Goal: Transaction & Acquisition: Purchase product/service

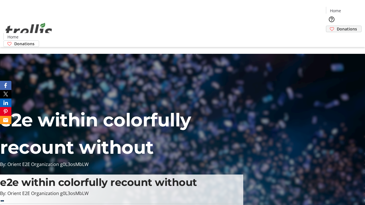
click at [336, 26] on span "Donations" at bounding box center [346, 29] width 20 height 6
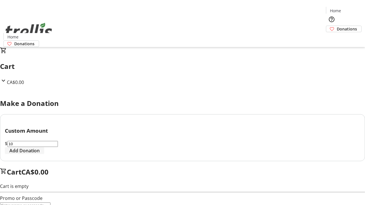
click at [40, 154] on span "Add Donation" at bounding box center [24, 150] width 30 height 7
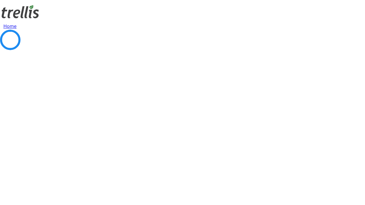
select select "CA"
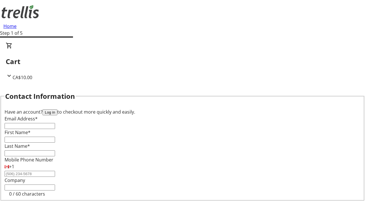
click at [57, 109] on button "Log in" at bounding box center [49, 112] width 15 height 6
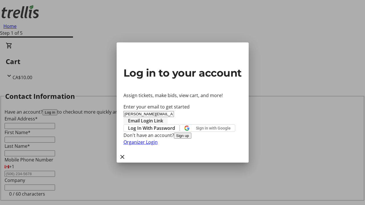
type input "[PERSON_NAME][EMAIL_ADDRESS][DOMAIN_NAME]"
click at [163, 117] on span "Email Login Link" at bounding box center [145, 120] width 35 height 7
